Goal: Communication & Community: Answer question/provide support

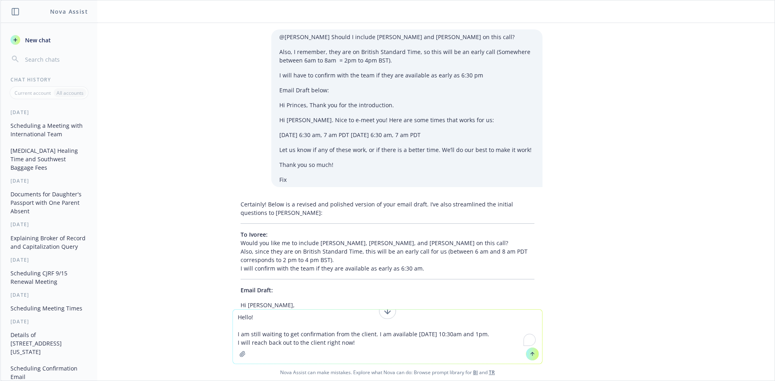
scroll to position [140, 0]
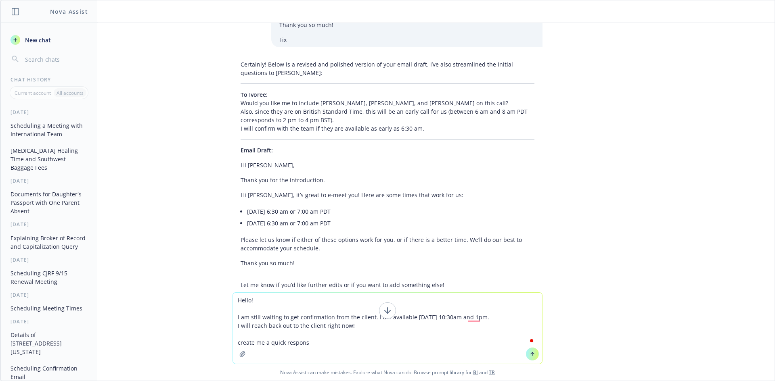
type textarea "Hello! I am still waiting to get confirmation from the client. I am available […"
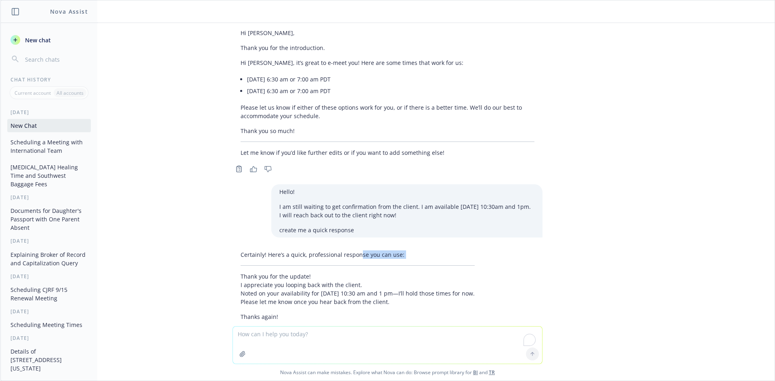
scroll to position [304, 0]
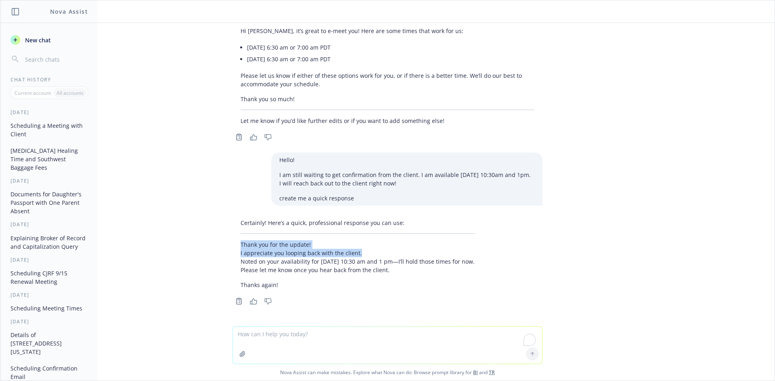
drag, startPoint x: 333, startPoint y: 321, endPoint x: 370, endPoint y: 255, distance: 75.5
click at [370, 255] on div "Certainly! Here’s a quick, professional response you can use: Thank you for the…" at bounding box center [357, 253] width 250 height 77
drag, startPoint x: 367, startPoint y: 297, endPoint x: 371, endPoint y: 287, distance: 11.6
click at [367, 297] on div "Copy to clipboard Thumbs up Thumbs down" at bounding box center [387, 301] width 310 height 11
click at [320, 340] on textarea "To enrich screen reader interactions, please activate Accessibility in Grammarl…" at bounding box center [387, 345] width 309 height 37
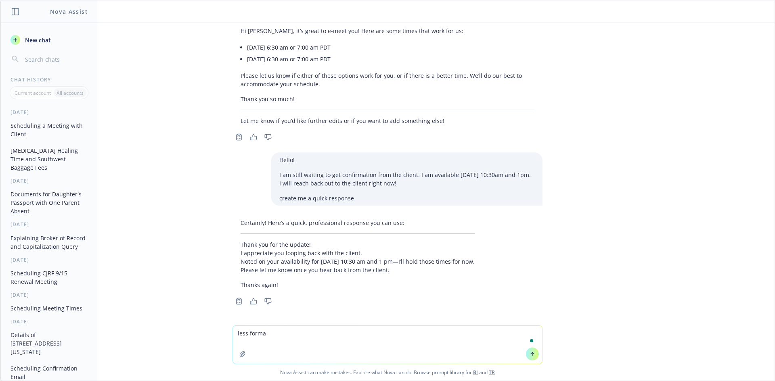
type textarea "less formal"
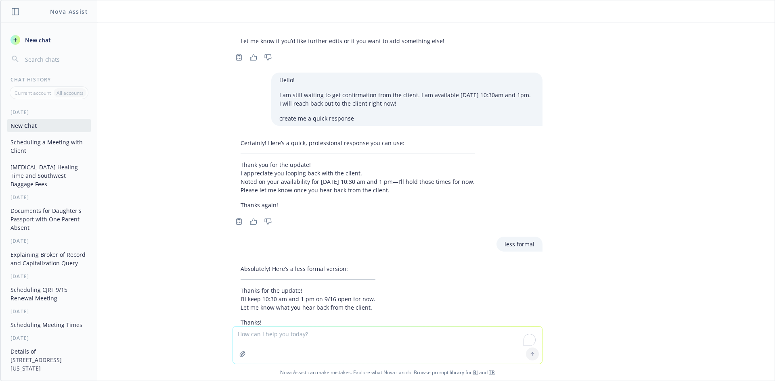
scroll to position [422, 0]
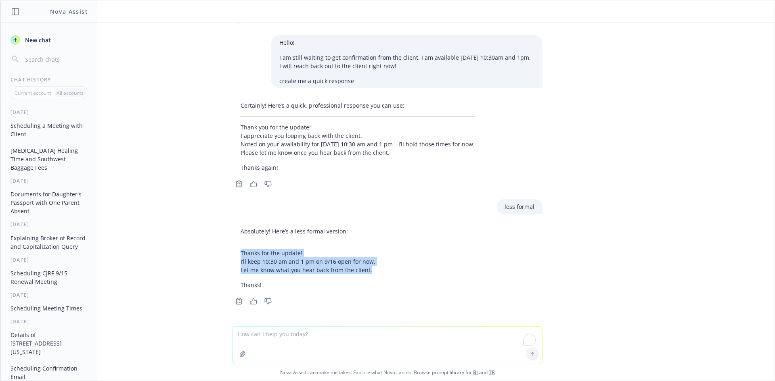
drag, startPoint x: 239, startPoint y: 250, endPoint x: 406, endPoint y: 268, distance: 167.6
click at [406, 268] on div "Absolutely! Here’s a less formal version: Thanks for the update! I’ll keep 10:3…" at bounding box center [387, 258] width 310 height 69
copy p "Thanks for the update! I’ll keep 10:30 am and 1 pm on 9/16 open for now. Let me…"
drag, startPoint x: 179, startPoint y: 67, endPoint x: 181, endPoint y: 53, distance: 14.3
click at [179, 67] on div "@[PERSON_NAME] Should I include [PERSON_NAME] and [PERSON_NAME] on this call? A…" at bounding box center [387, 174] width 774 height 303
